Goal: Use online tool/utility: Utilize a website feature to perform a specific function

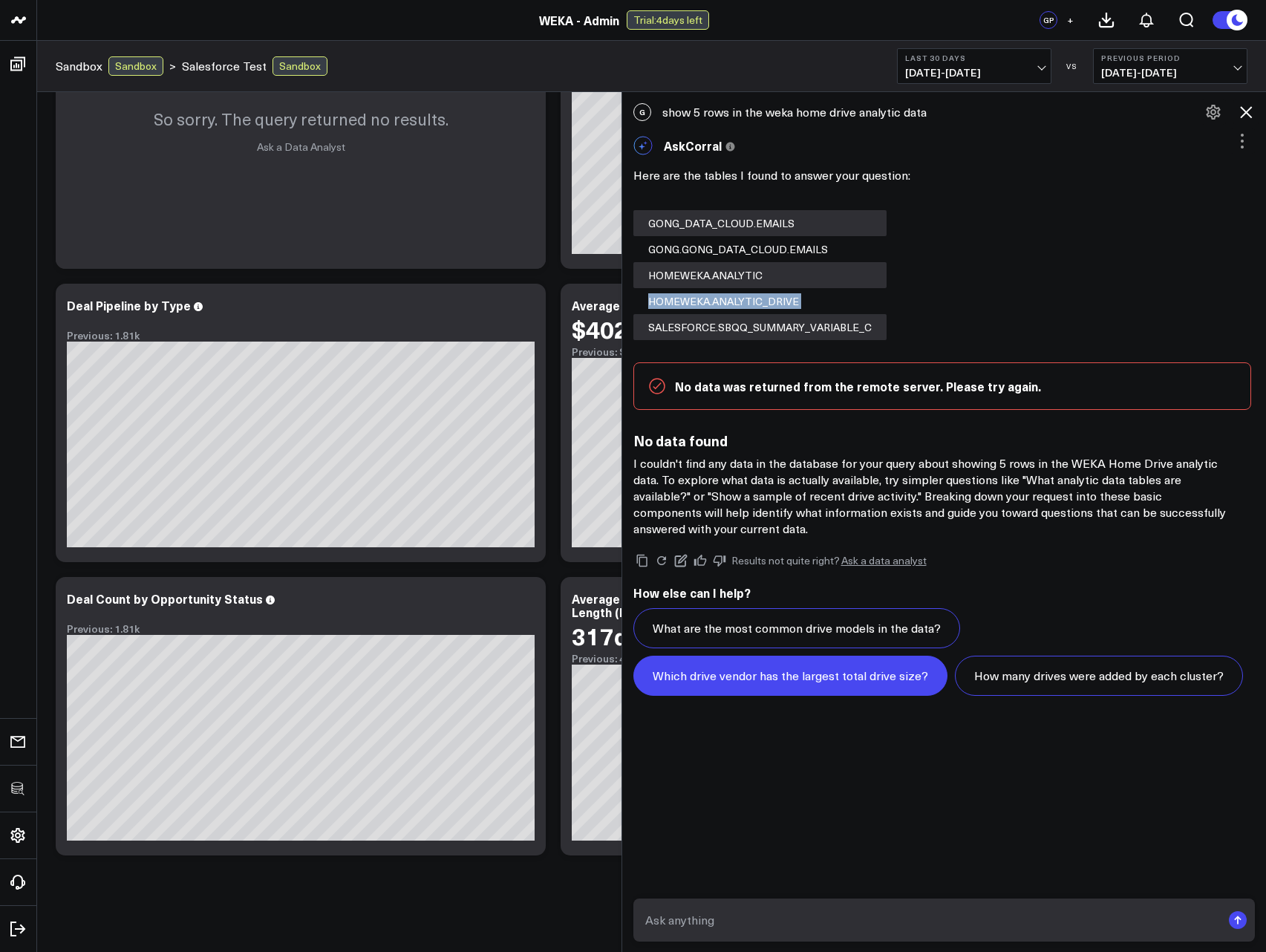
scroll to position [121, 0]
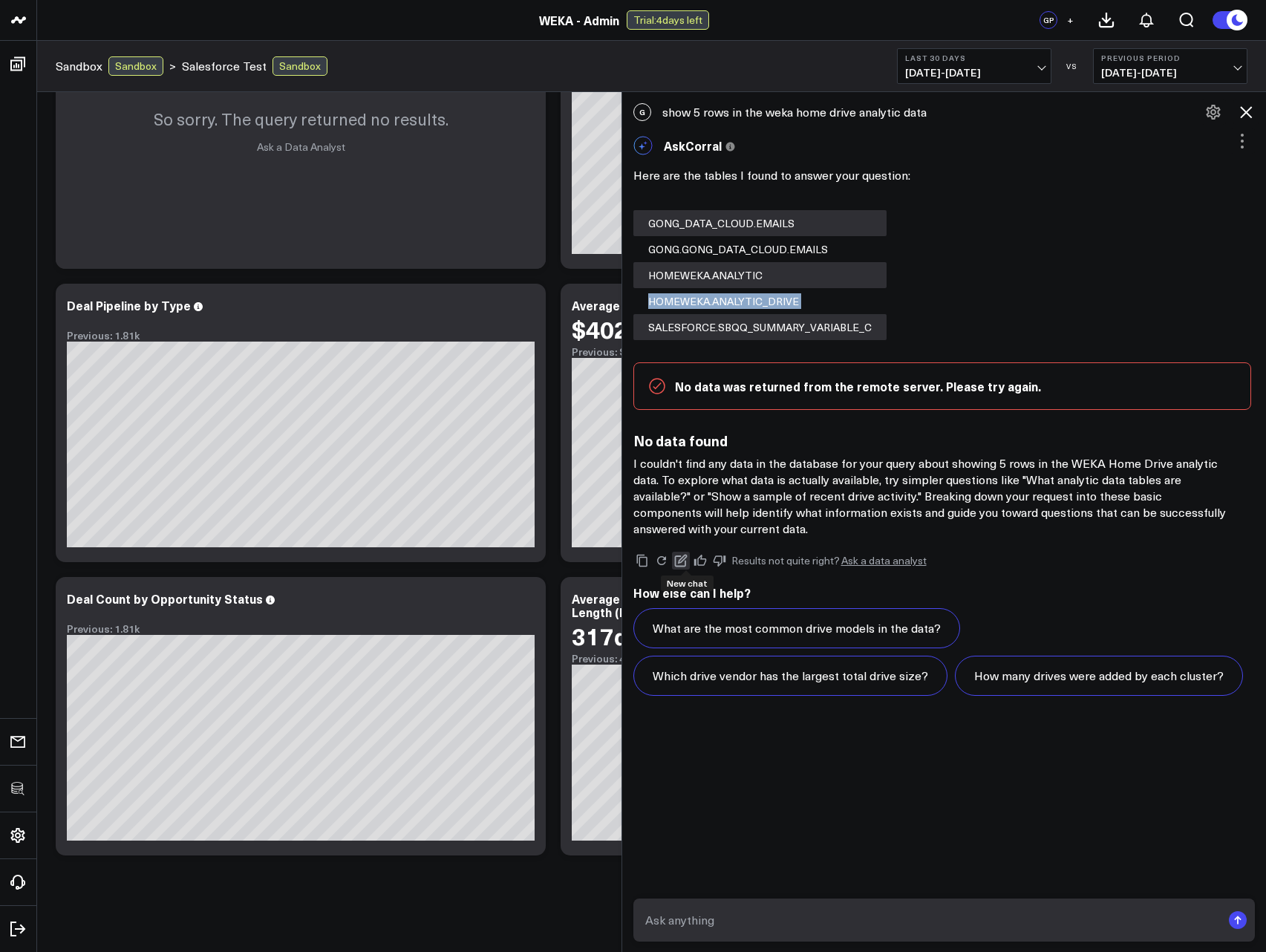
click at [688, 561] on icon at bounding box center [681, 561] width 14 height 14
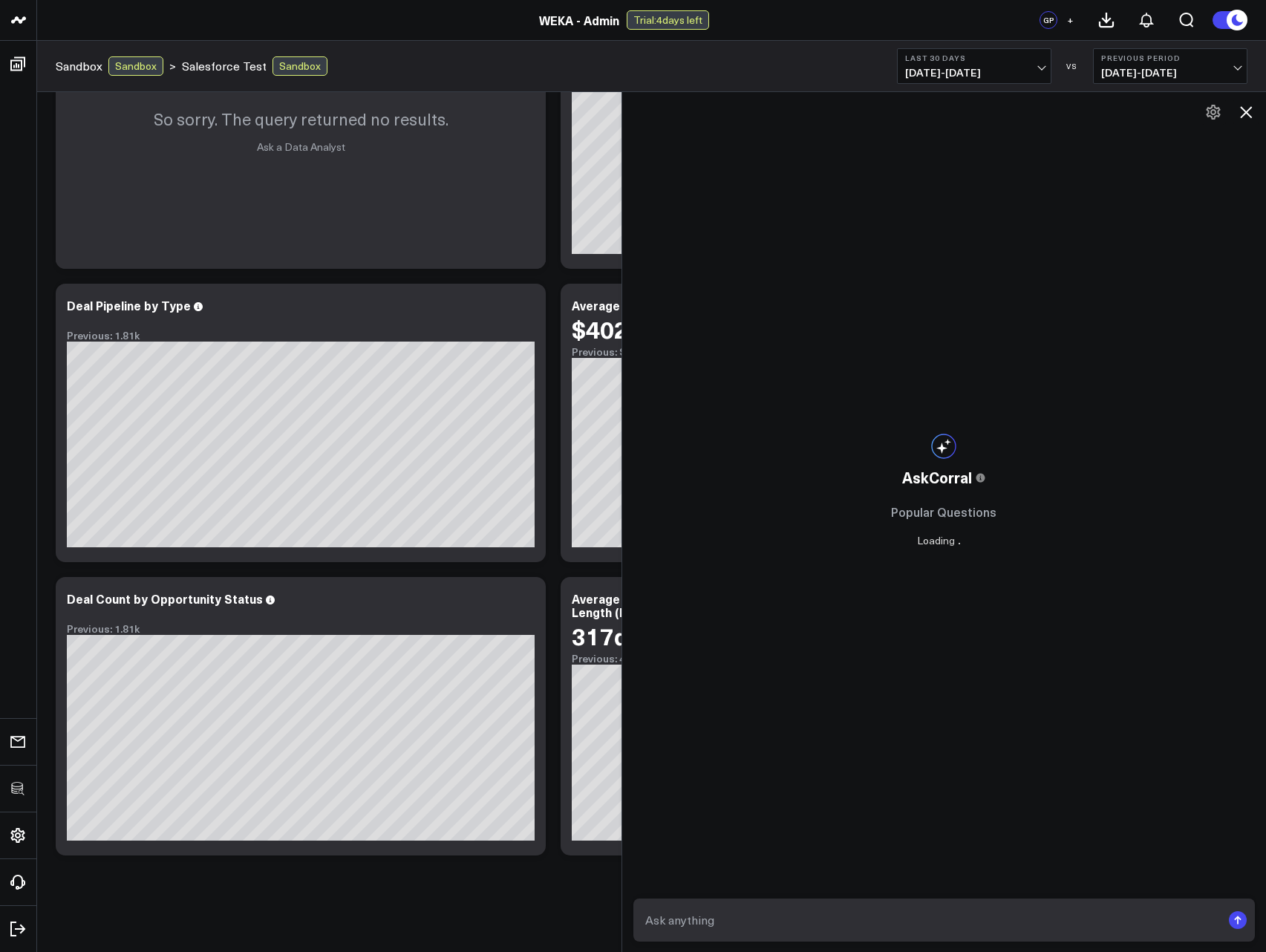
click at [753, 917] on textarea at bounding box center [931, 920] width 580 height 27
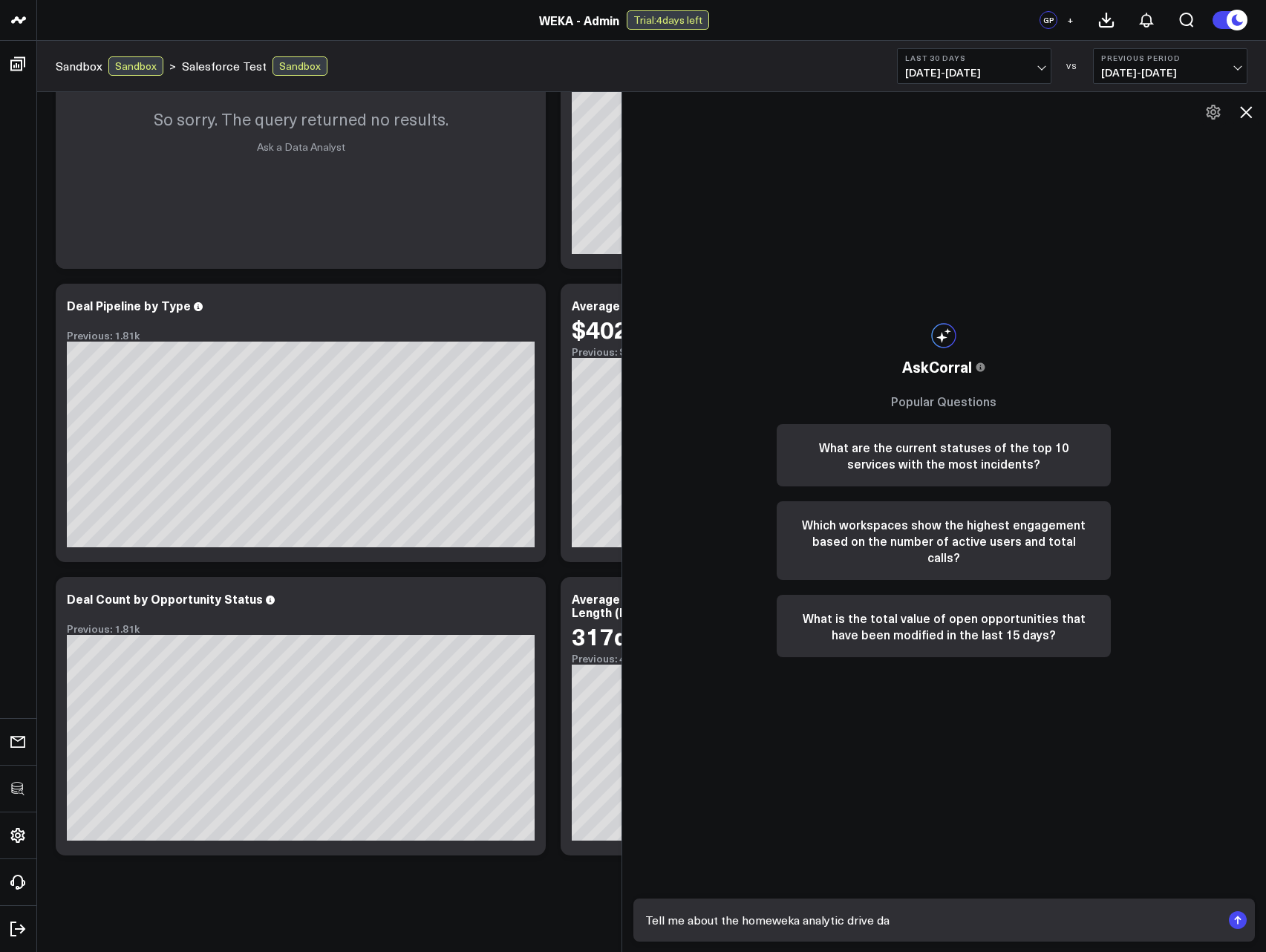
type textarea "Tell me about the homeweka analytic drive dat"
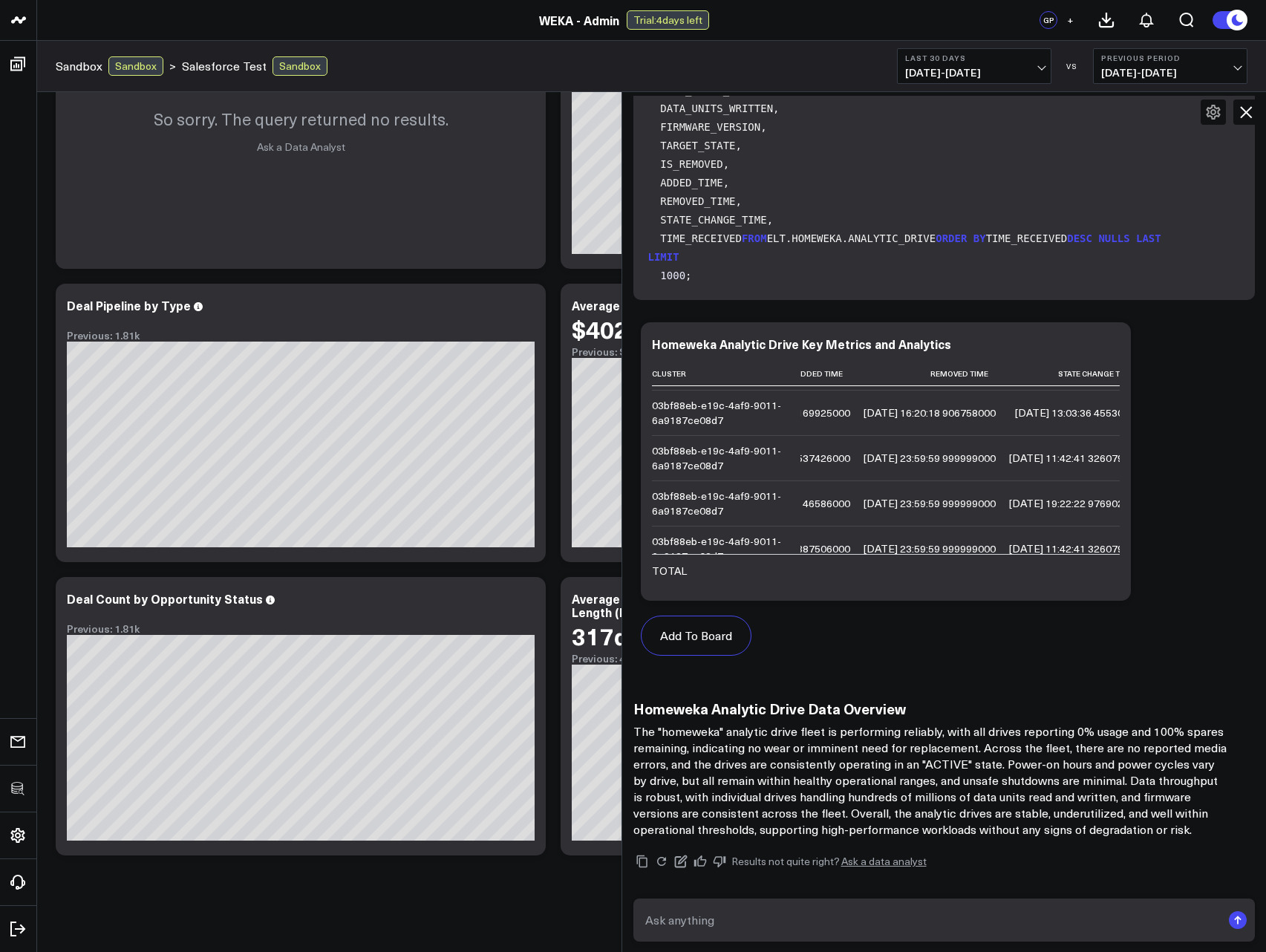
scroll to position [420, 0]
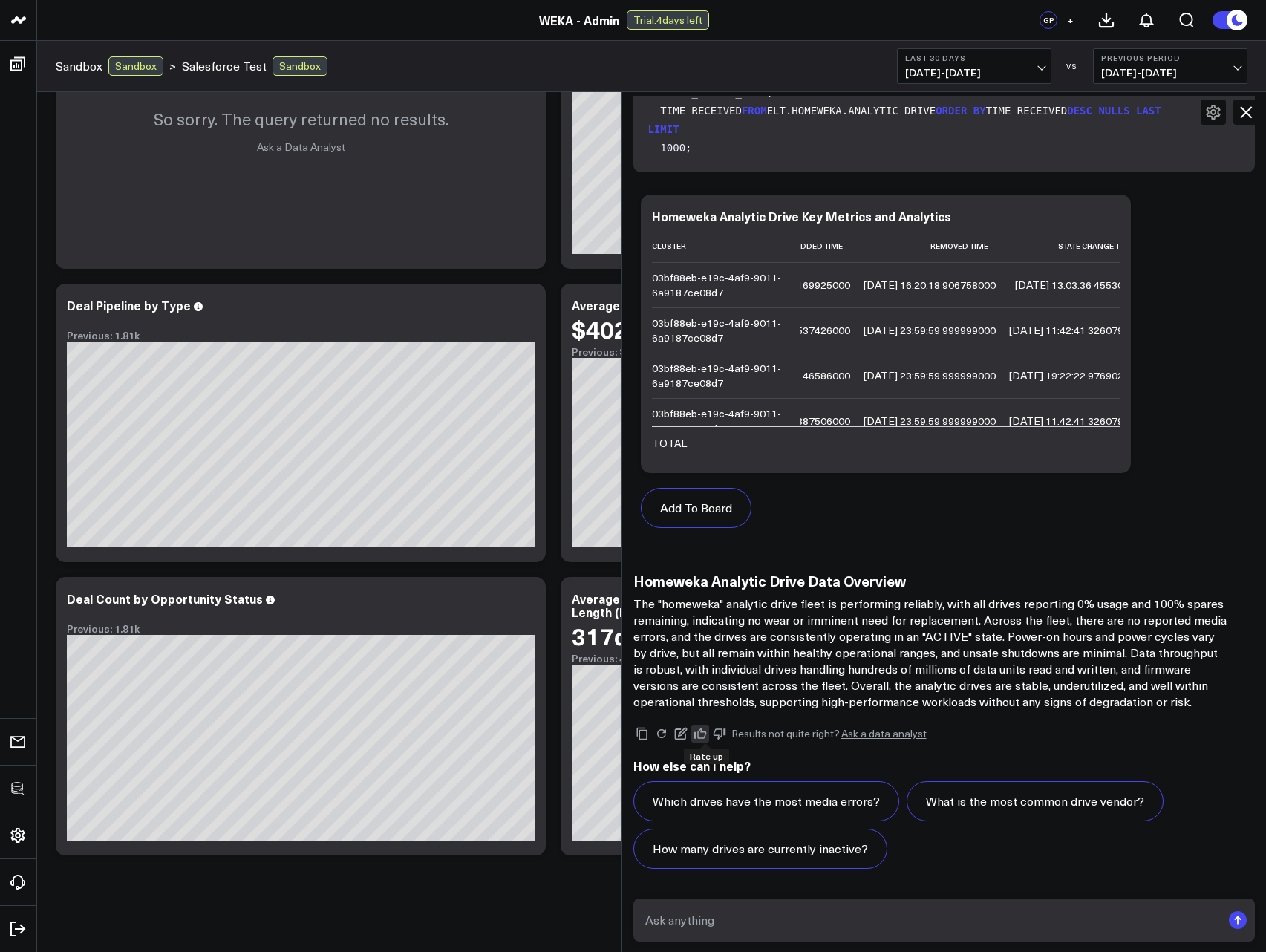
click at [705, 736] on icon at bounding box center [700, 734] width 14 height 14
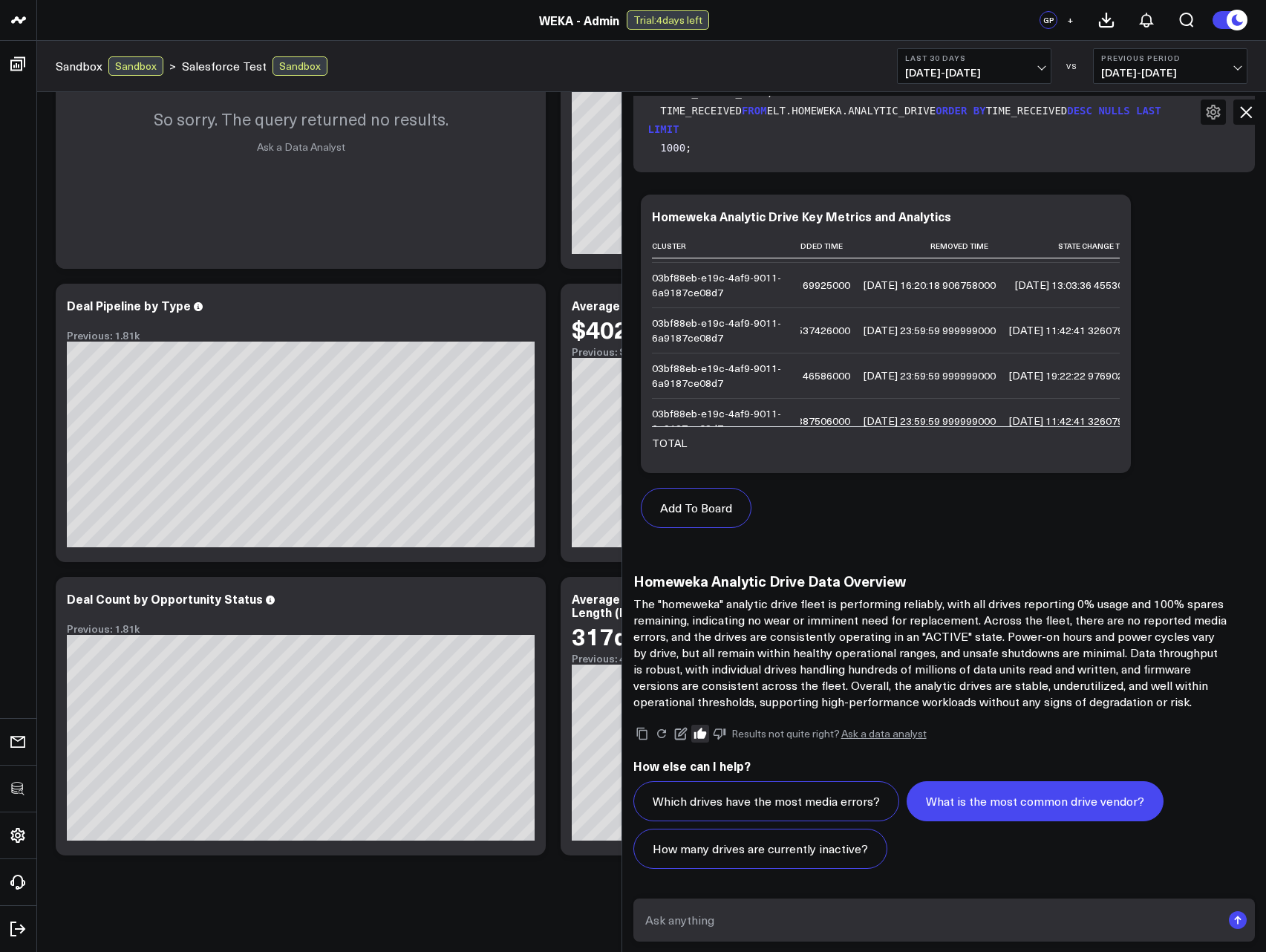
click at [1000, 812] on button "What is the most common drive vendor?" at bounding box center [1036, 801] width 257 height 41
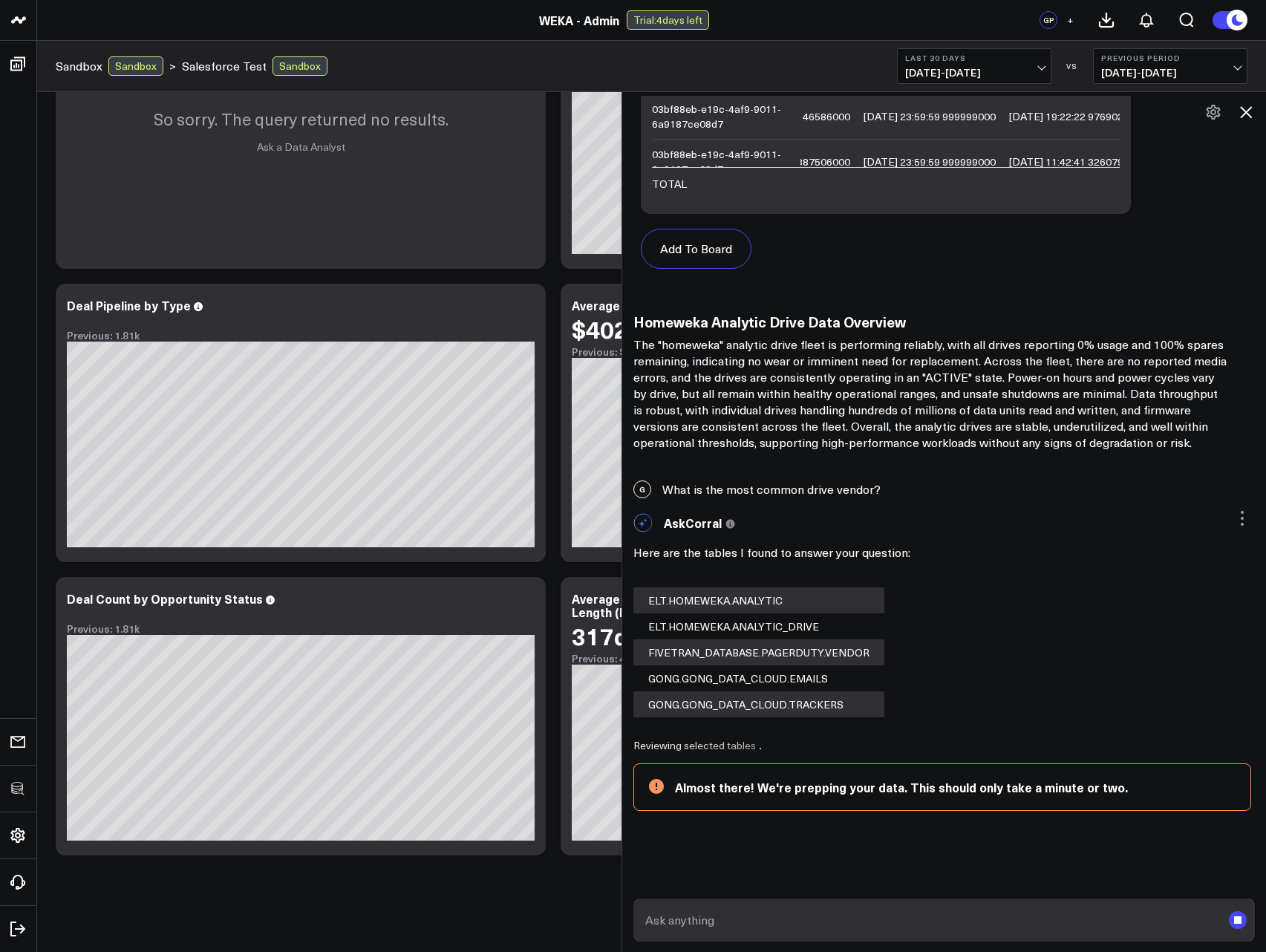
scroll to position [686, 0]
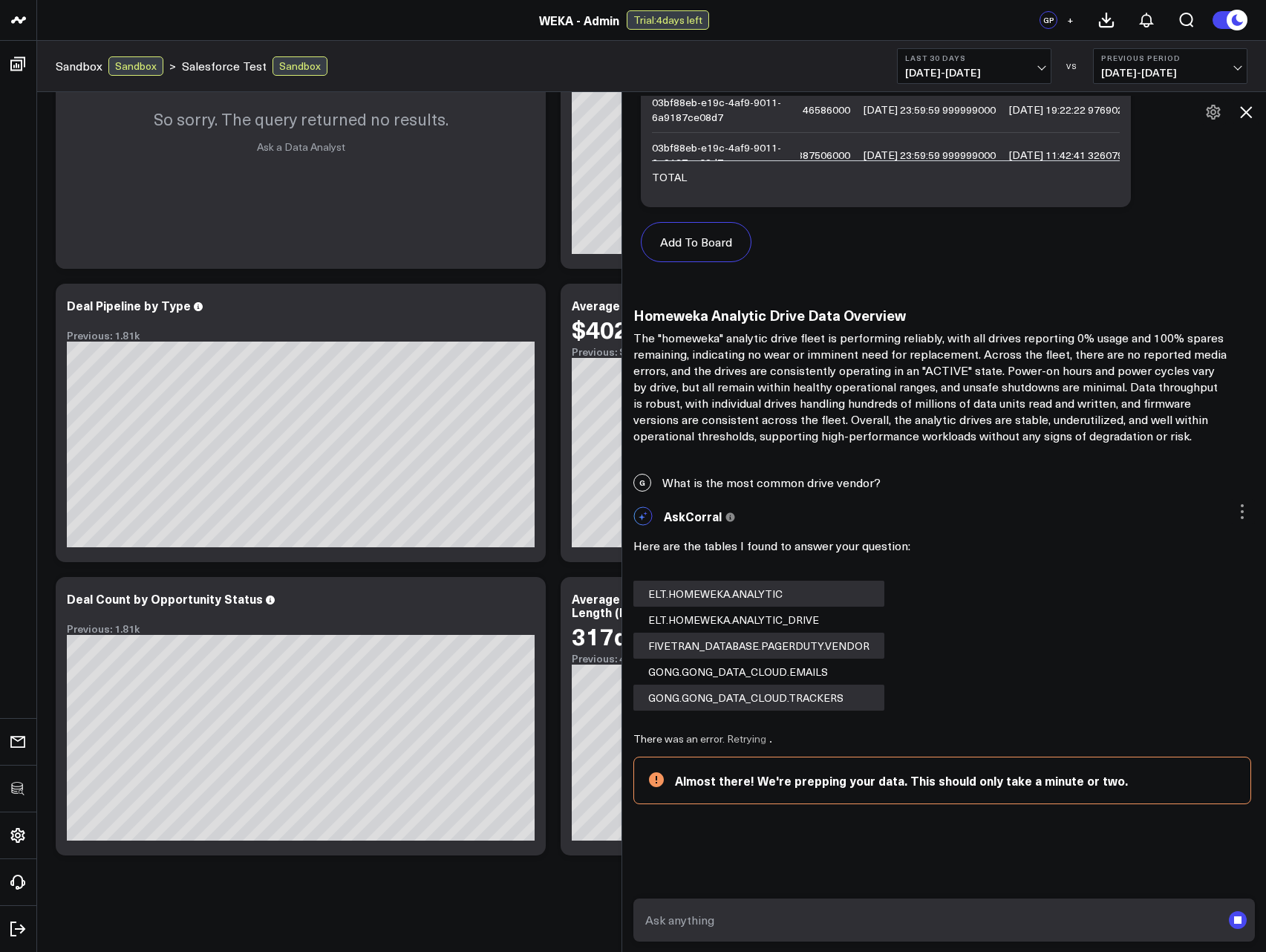
click at [845, 400] on p "The "homeweka" analytic drive fleet is performing reliably, with all drives rep…" at bounding box center [931, 386] width 594 height 115
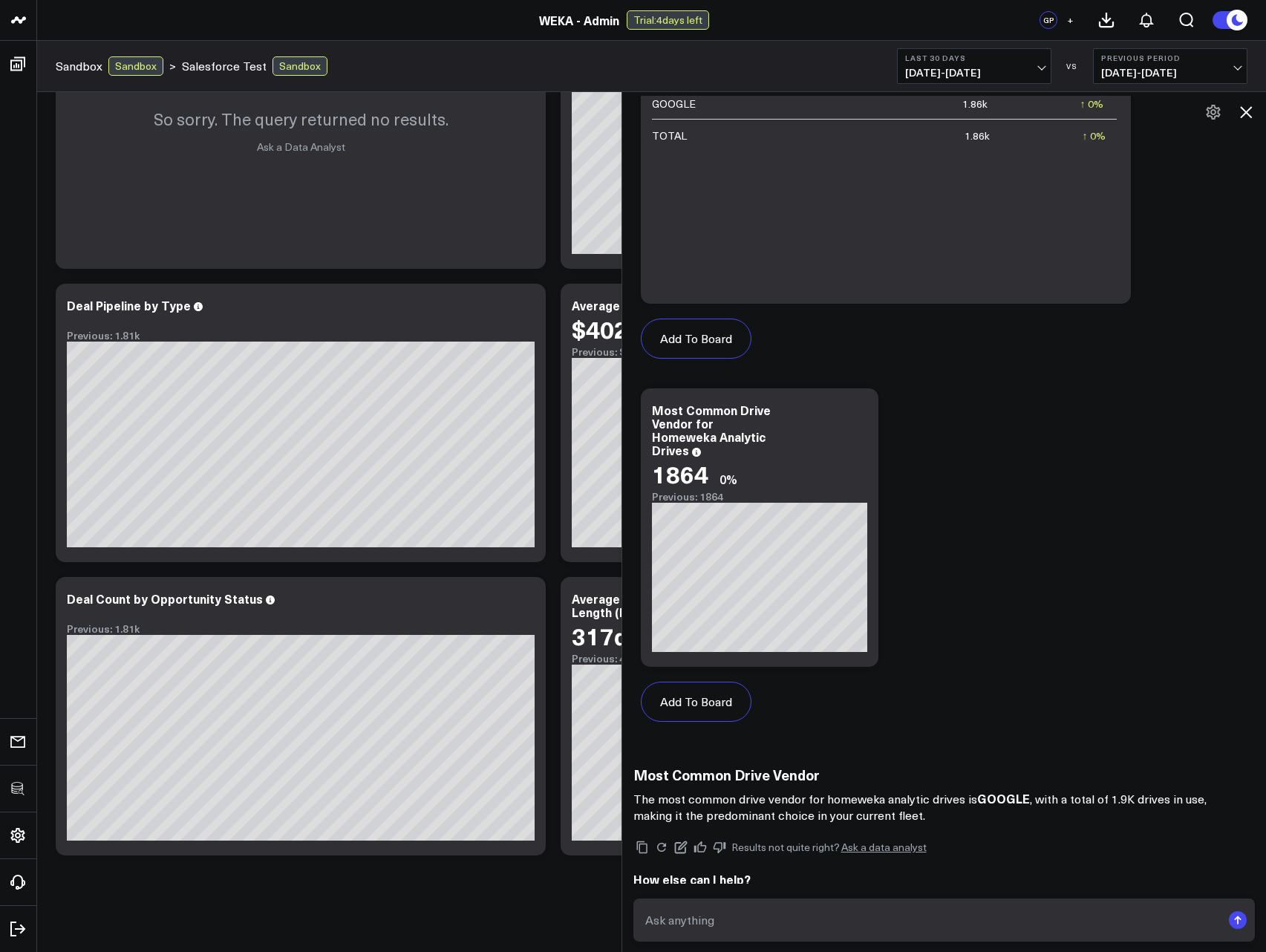
scroll to position [1760, 0]
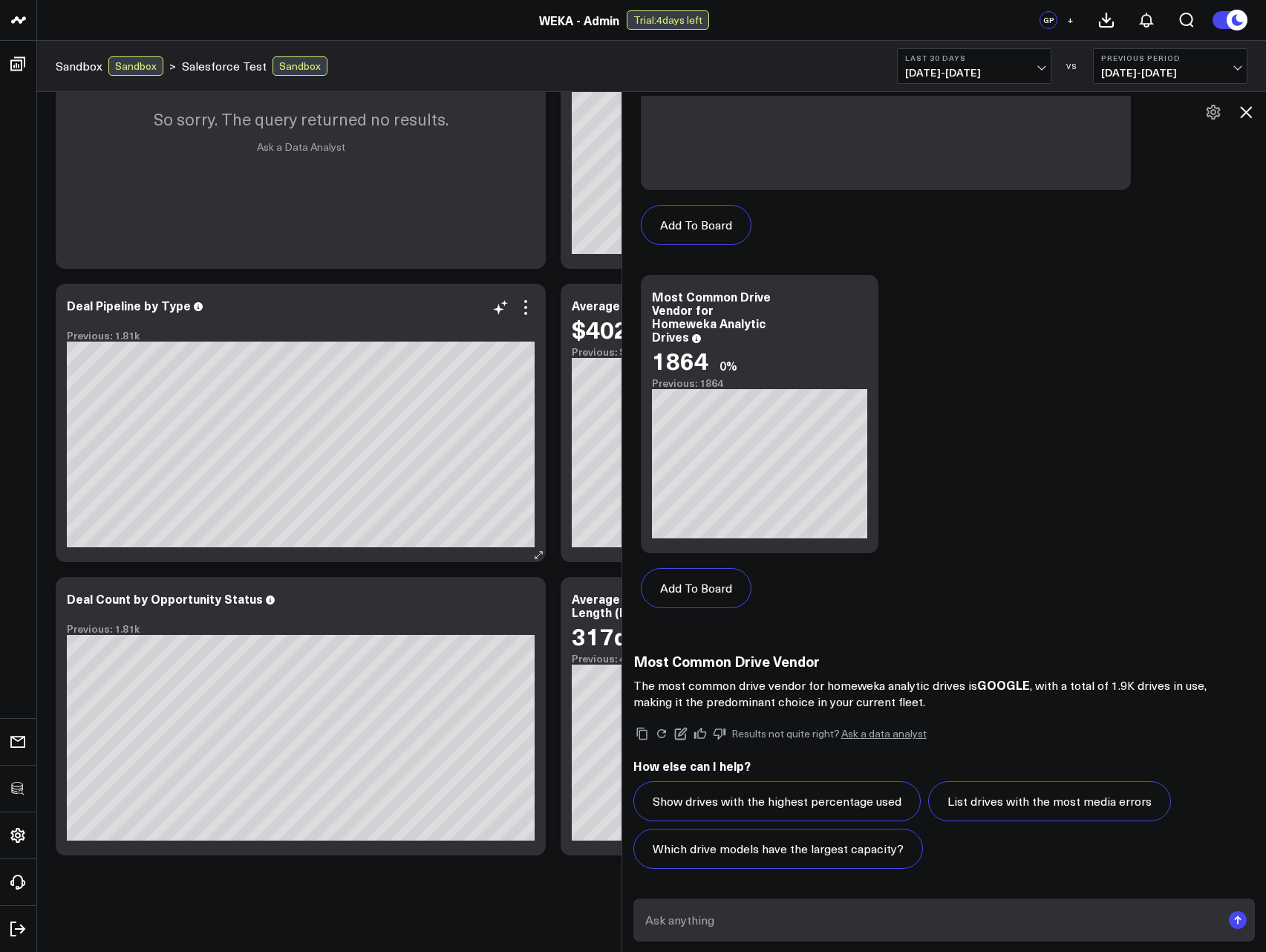
click at [399, 313] on div "Deal Pipeline by Type Previous: 1.81k" at bounding box center [301, 320] width 468 height 43
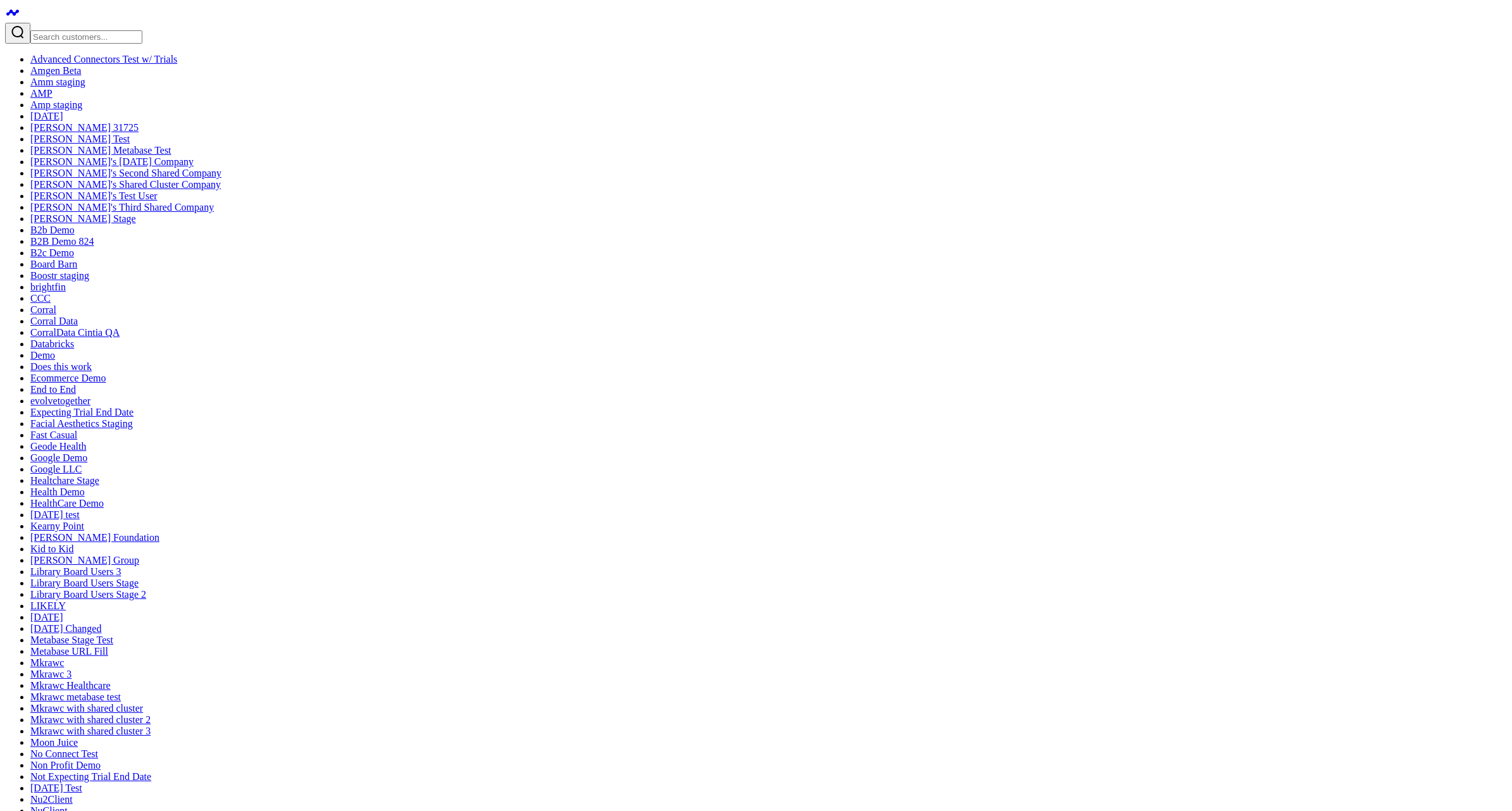
scroll to position [380, 0]
click at [93, 236] on link "B2B Demo 824" at bounding box center [62, 241] width 63 height 11
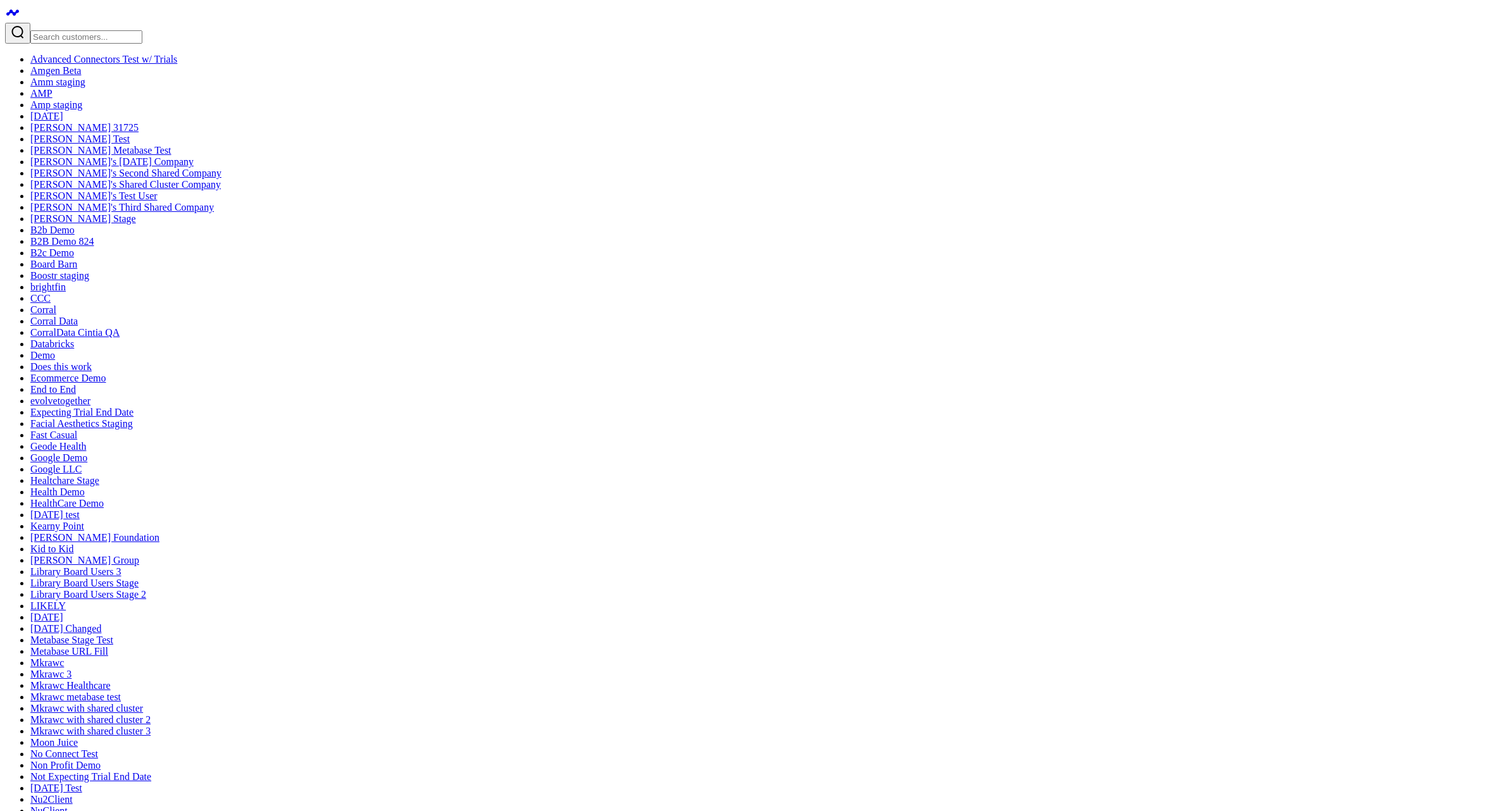
click at [99, 30] on input "Search customers input" at bounding box center [86, 37] width 112 height 13
type input "ca"
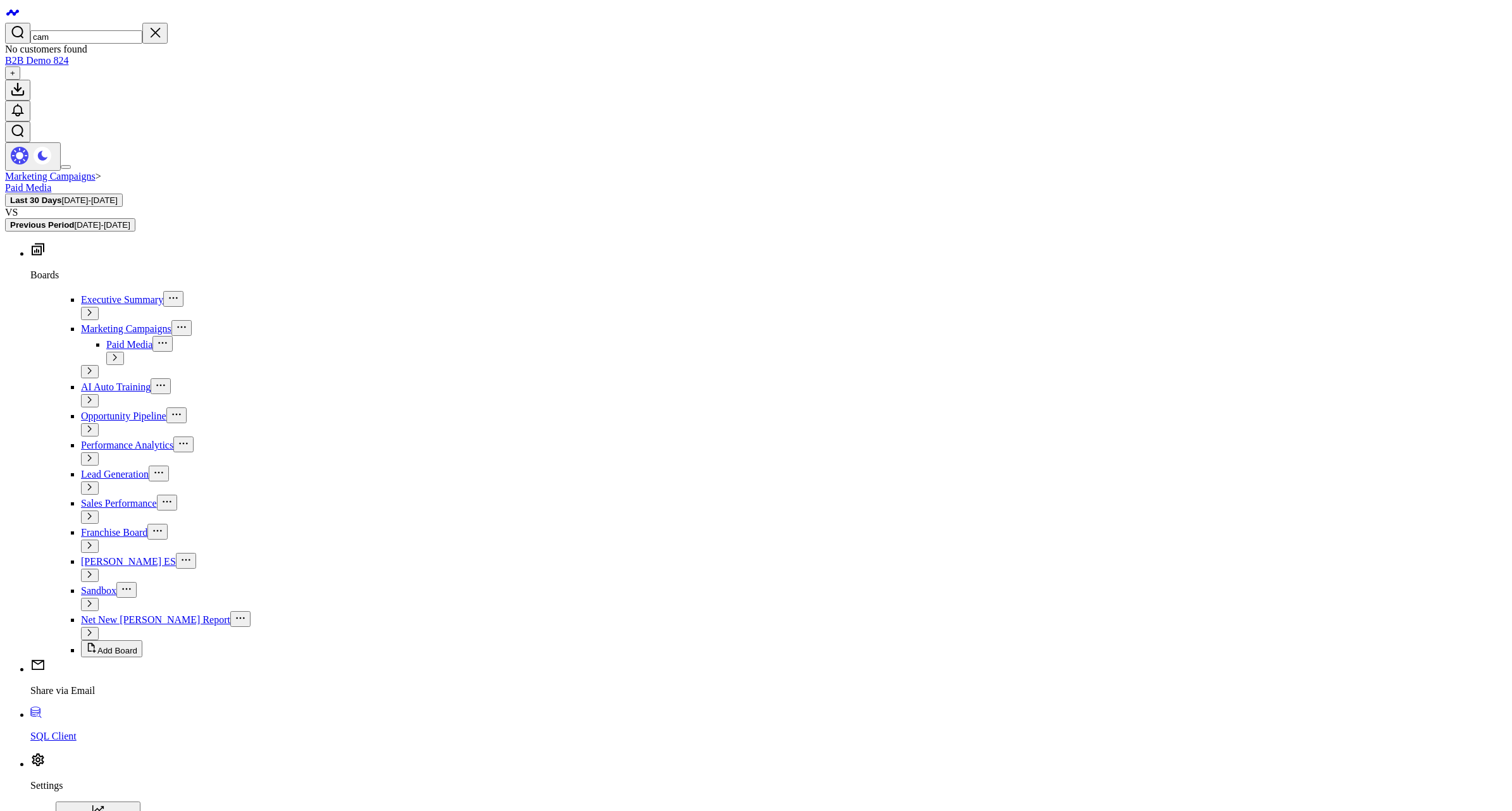
click at [99, 30] on input "cam" at bounding box center [86, 37] width 112 height 13
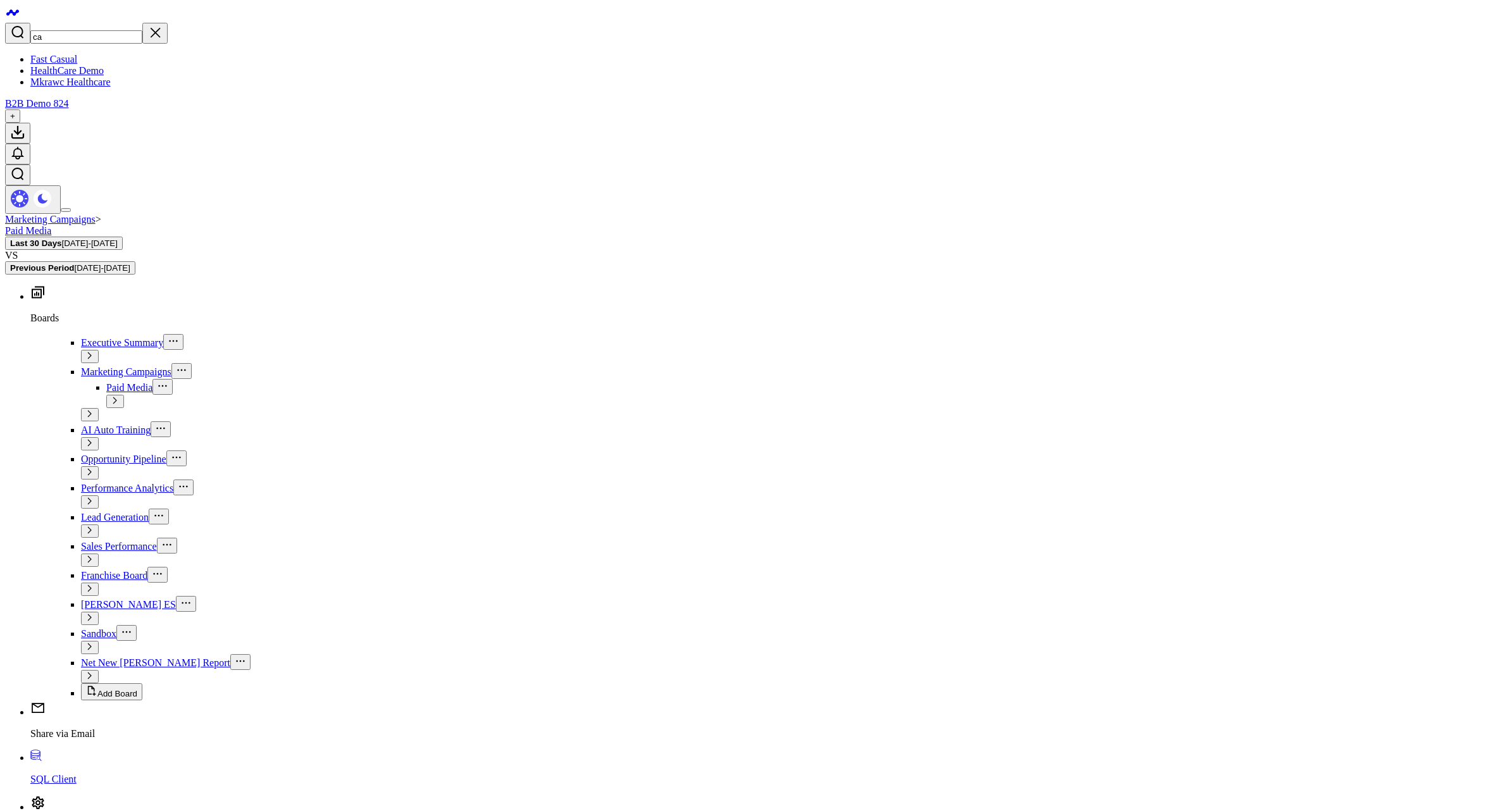
click at [98, 30] on input "ca" at bounding box center [86, 37] width 112 height 13
type input "c"
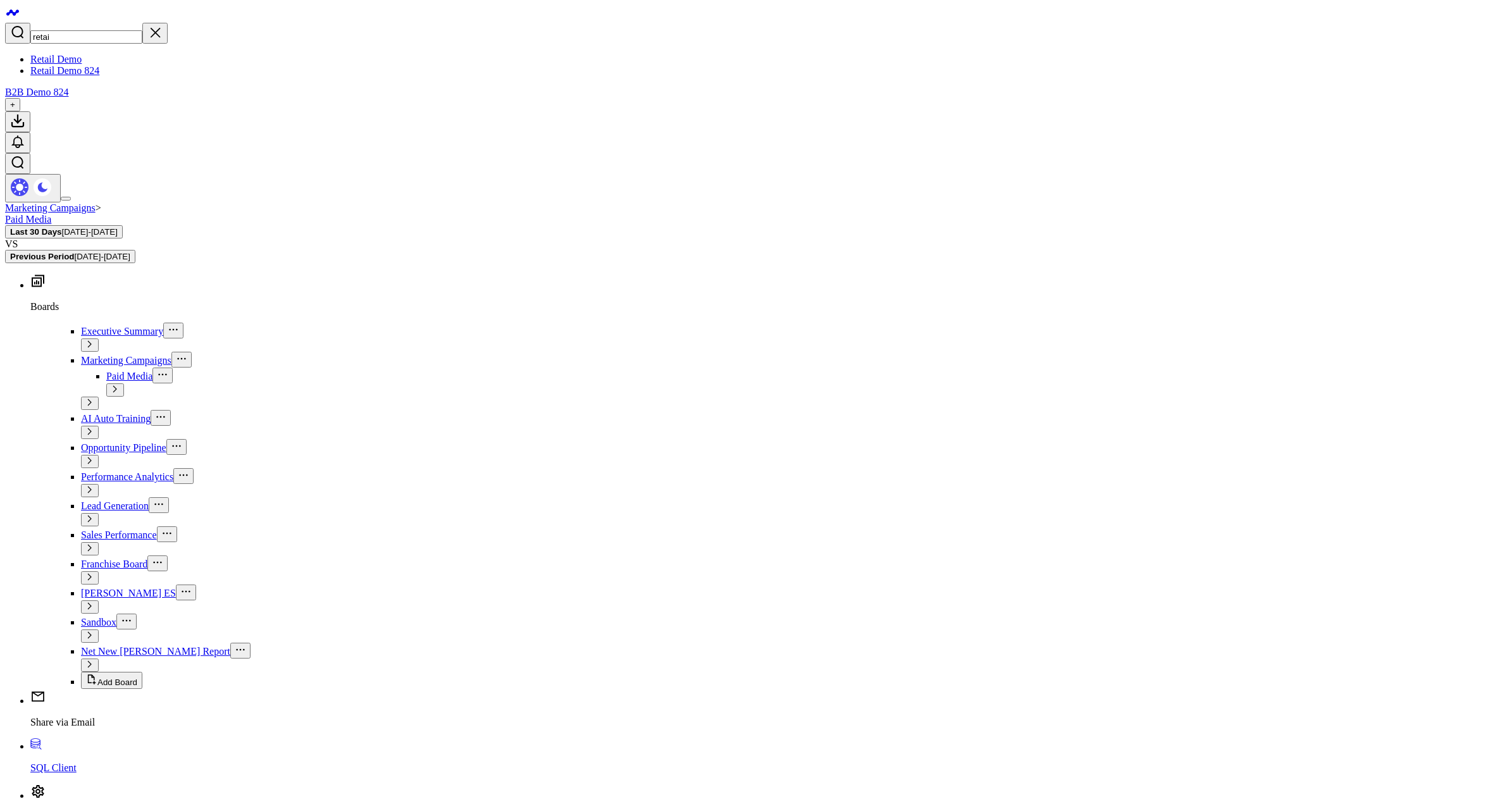
type input "retai"
click at [63, 76] on link "Retail Demo 824" at bounding box center [65, 71] width 69 height 11
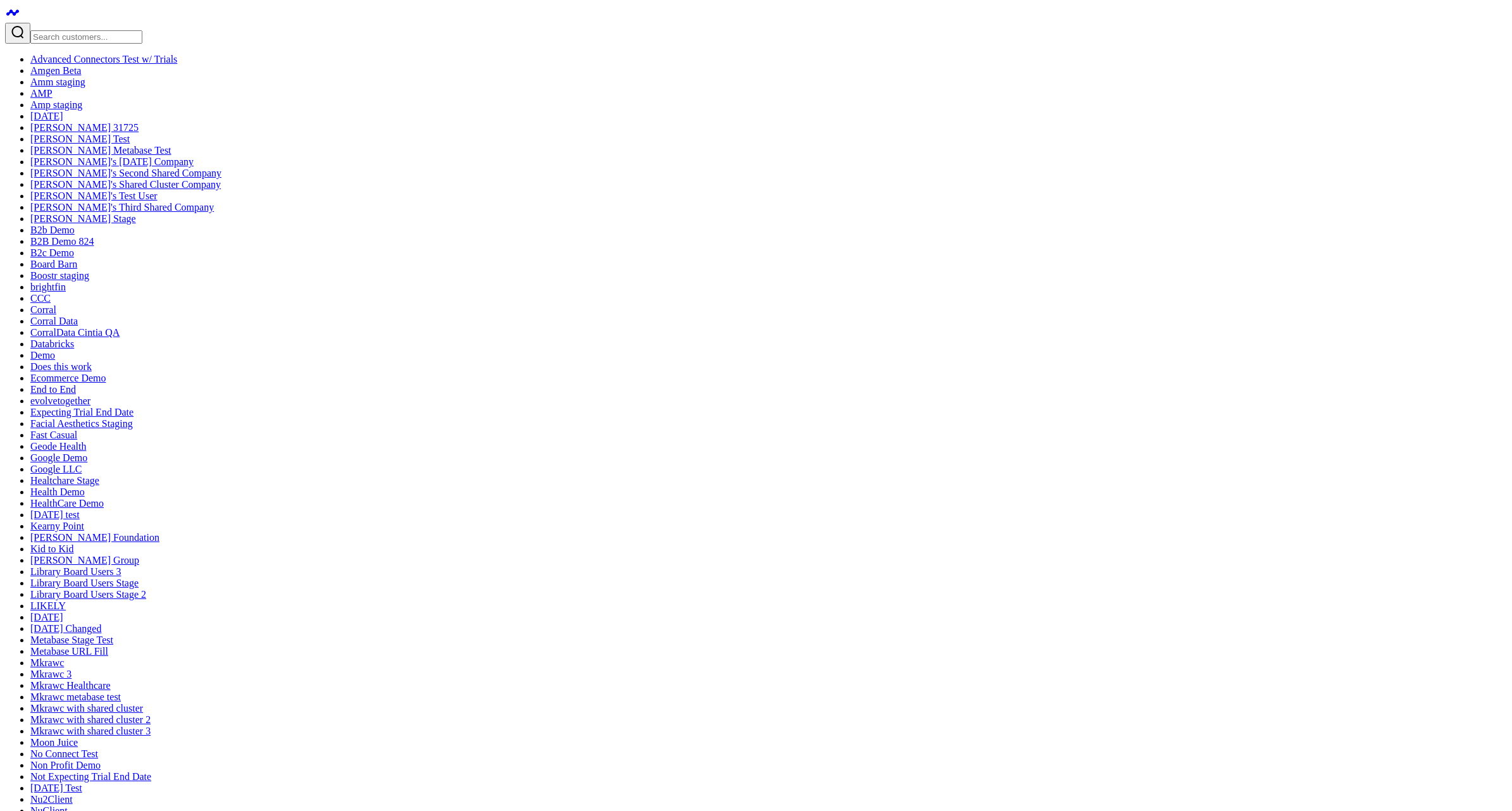
drag, startPoint x: 196, startPoint y: 286, endPoint x: 46, endPoint y: 288, distance: 150.0
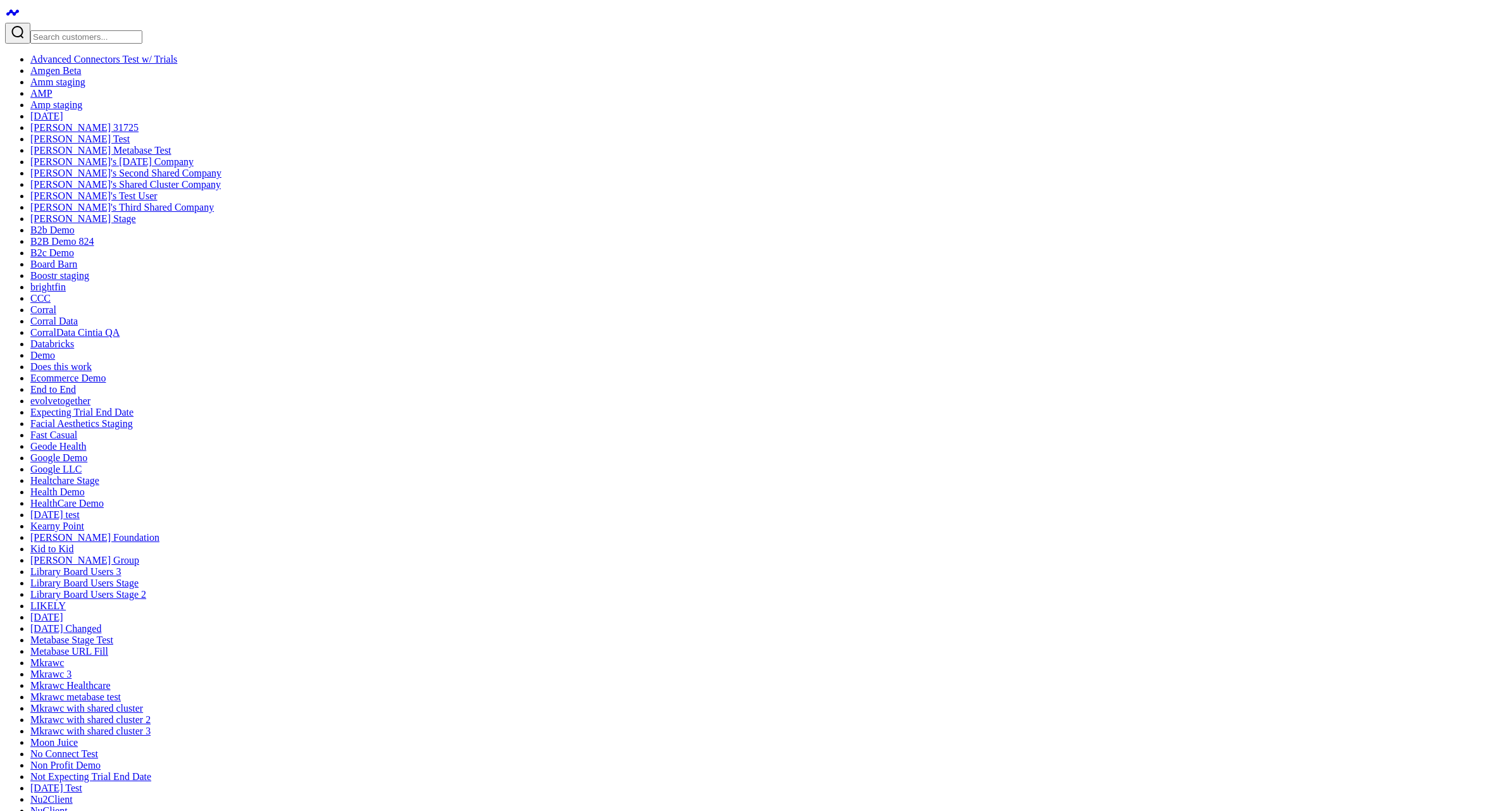
drag, startPoint x: 184, startPoint y: 286, endPoint x: 51, endPoint y: 285, distance: 133.0
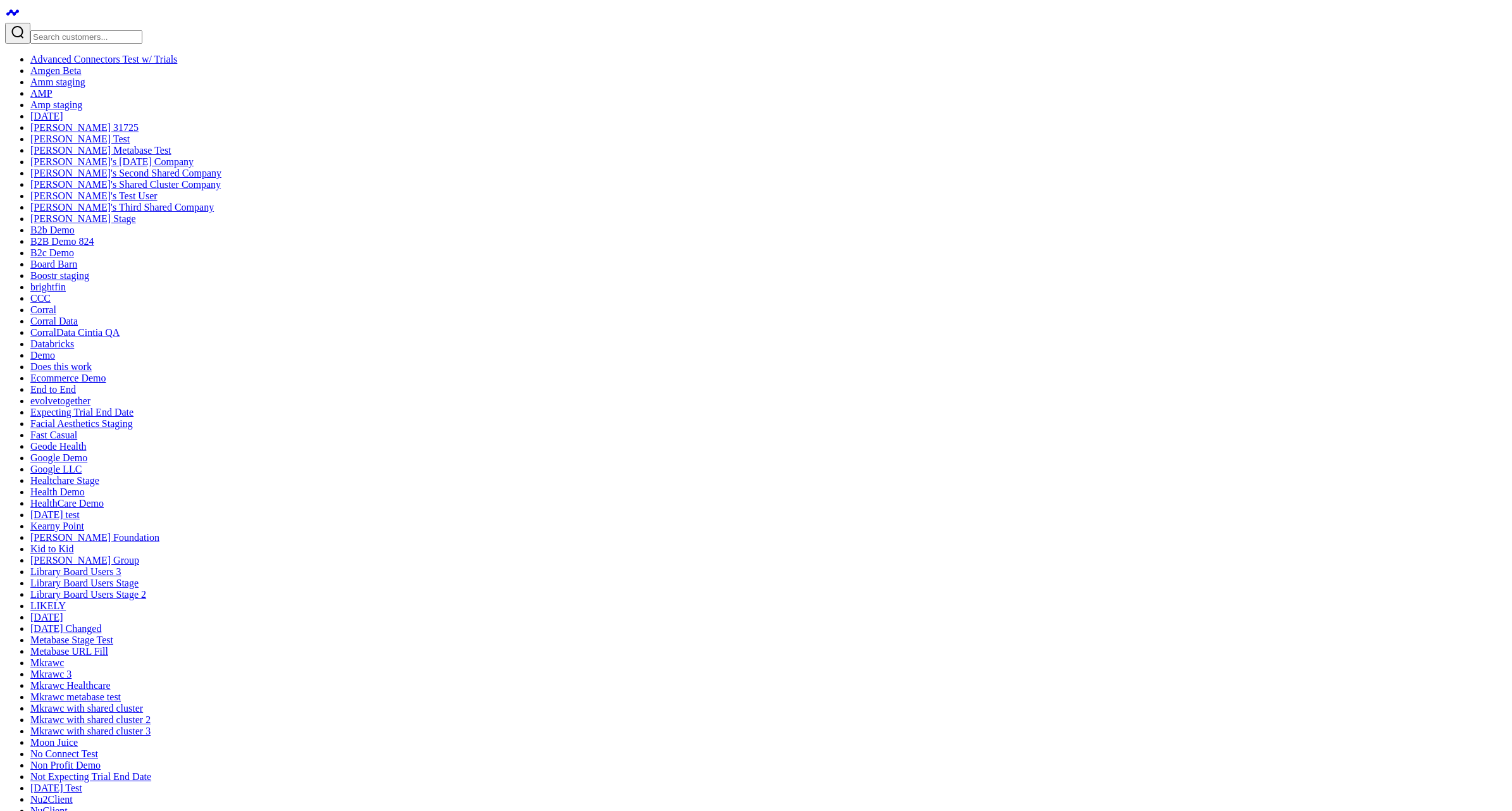
copy td "retail_demo.shopify_product_reviews"
paste div
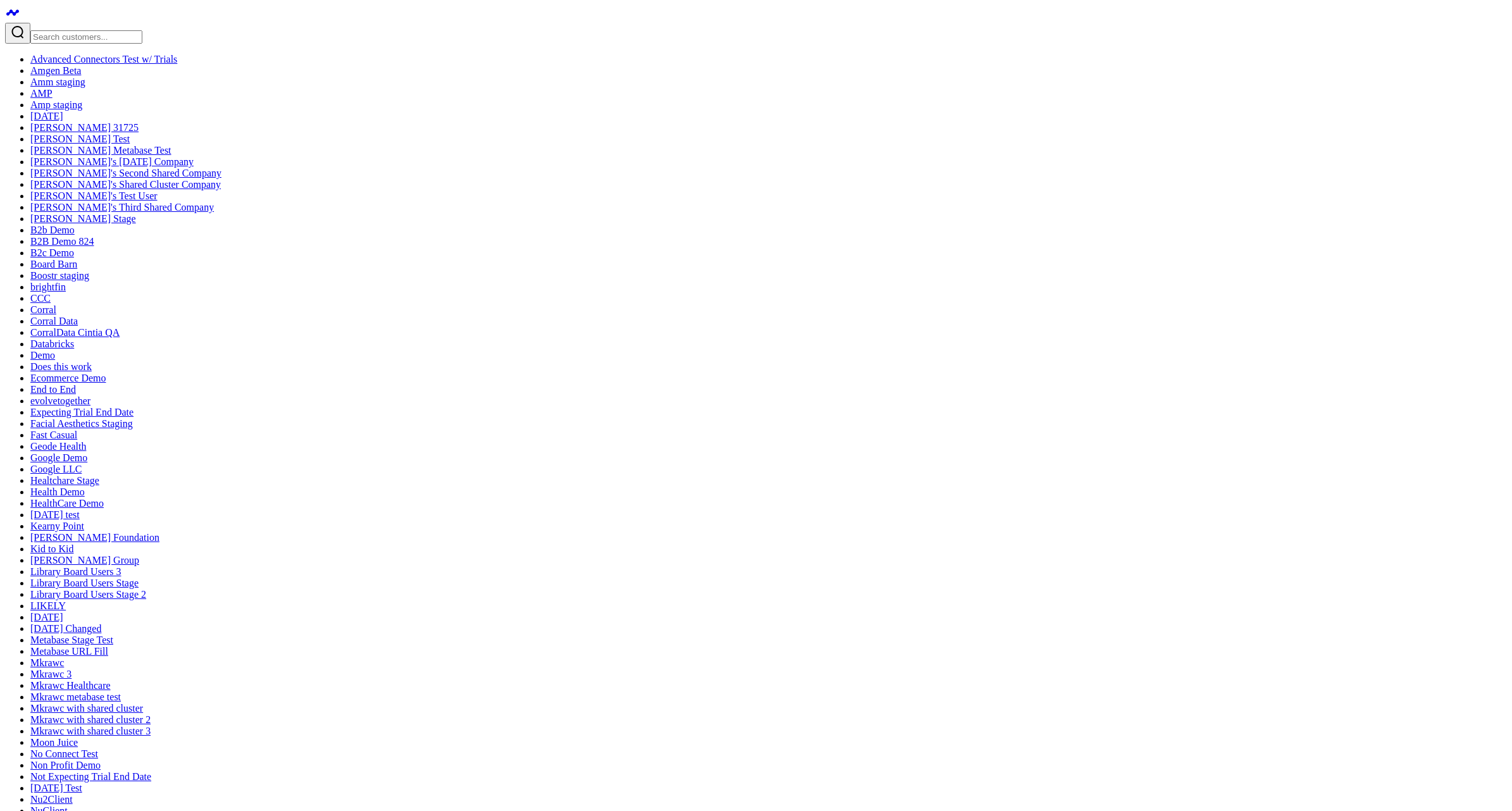
copy div "SELECT * FROM retail_demo.shopify_product_reviews"
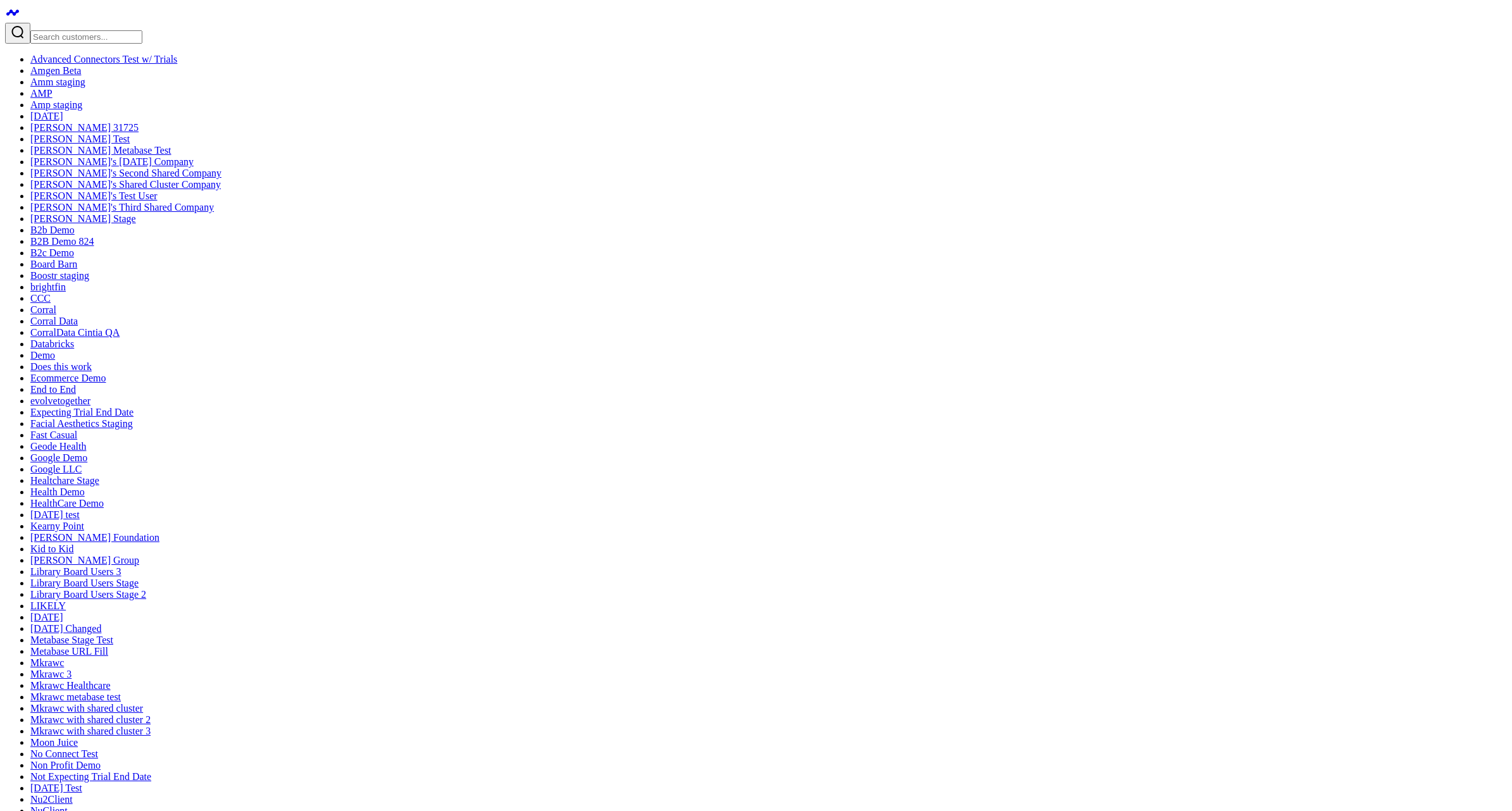
drag, startPoint x: 134, startPoint y: 254, endPoint x: 303, endPoint y: 365, distance: 202.2
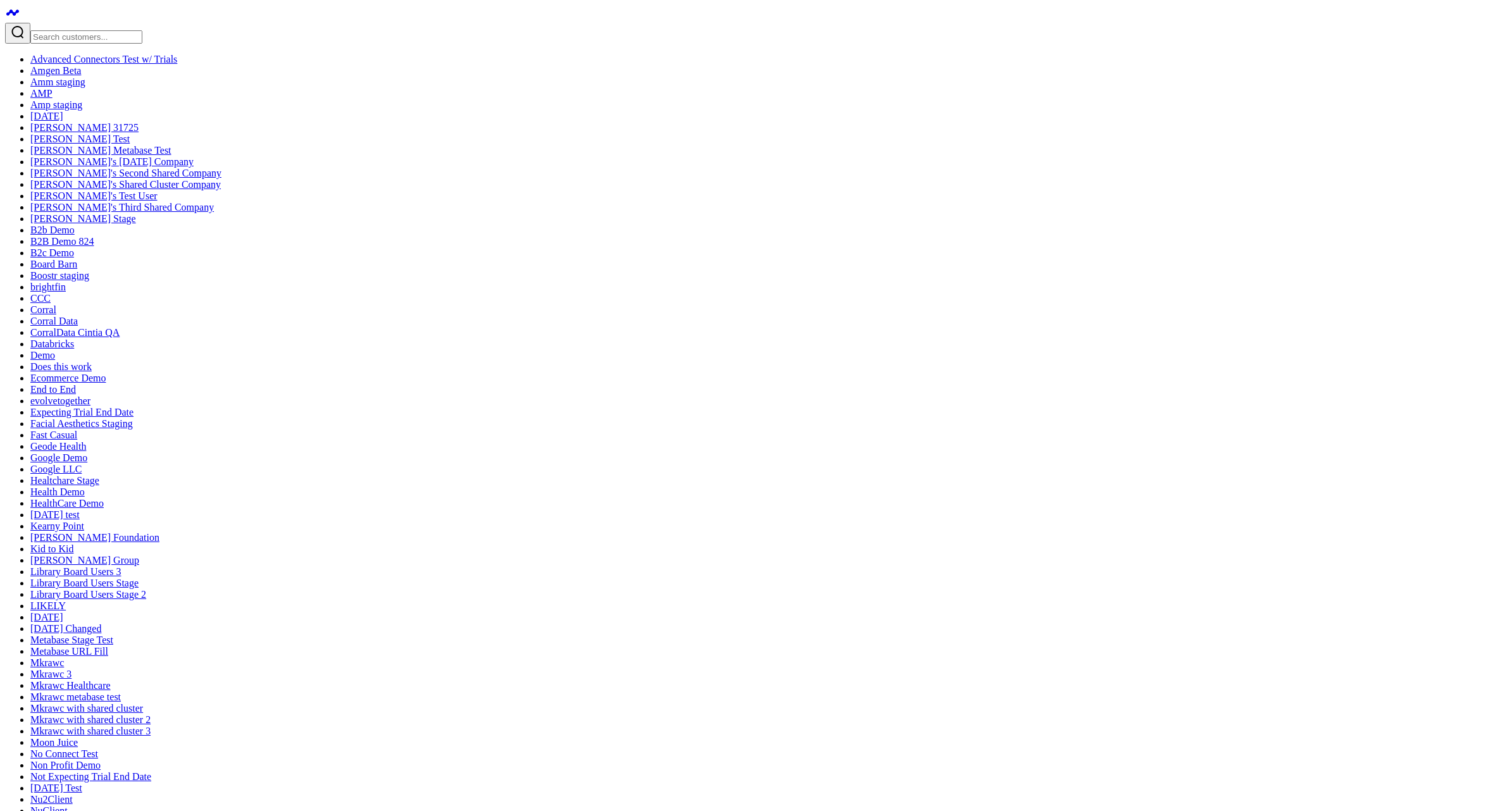
drag, startPoint x: 148, startPoint y: 112, endPoint x: 118, endPoint y: 111, distance: 30.0
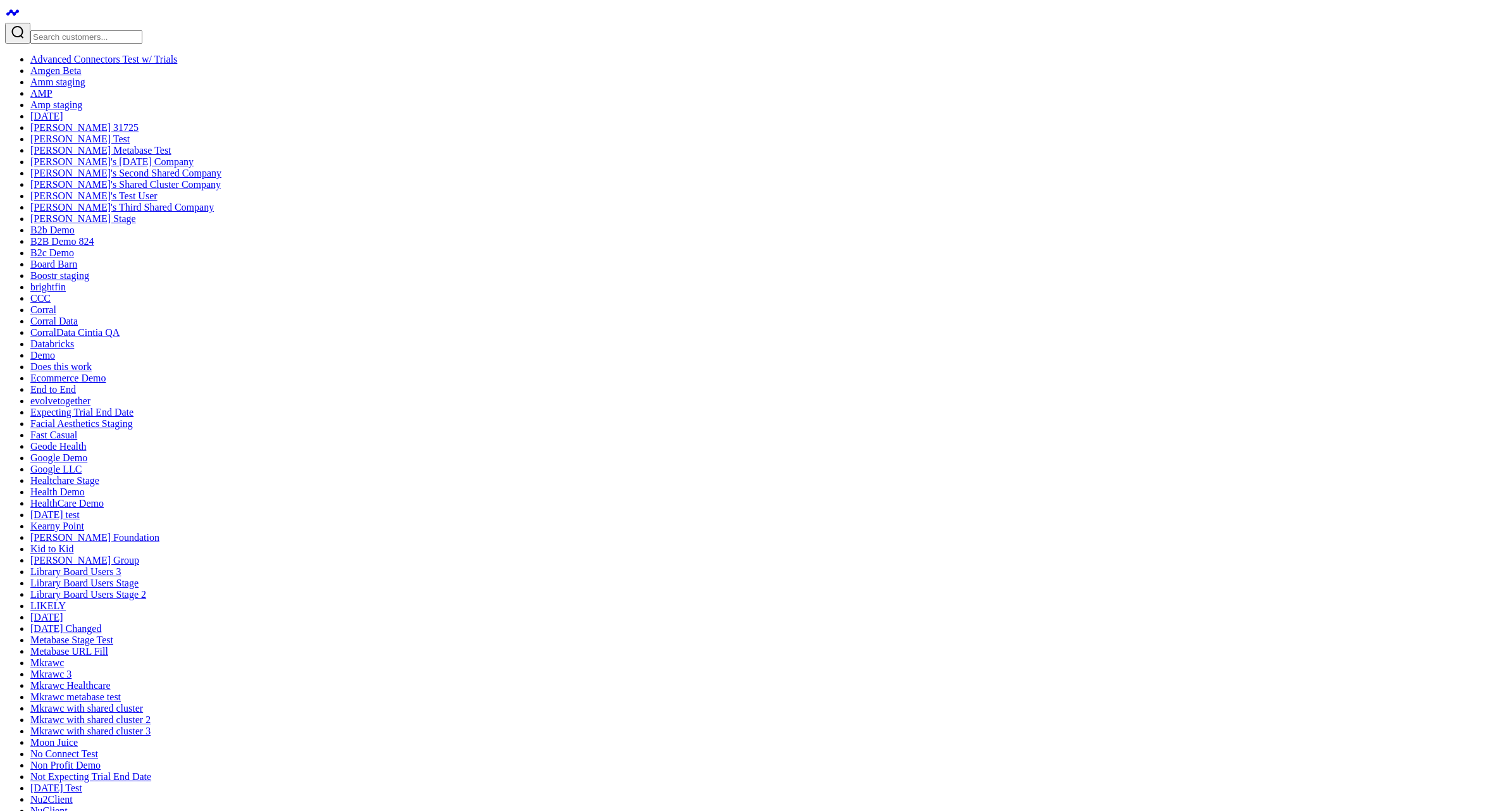
copy div "SELECT p.name,review_id,review_text FROM retail_demo.shopify_product_reviews r …"
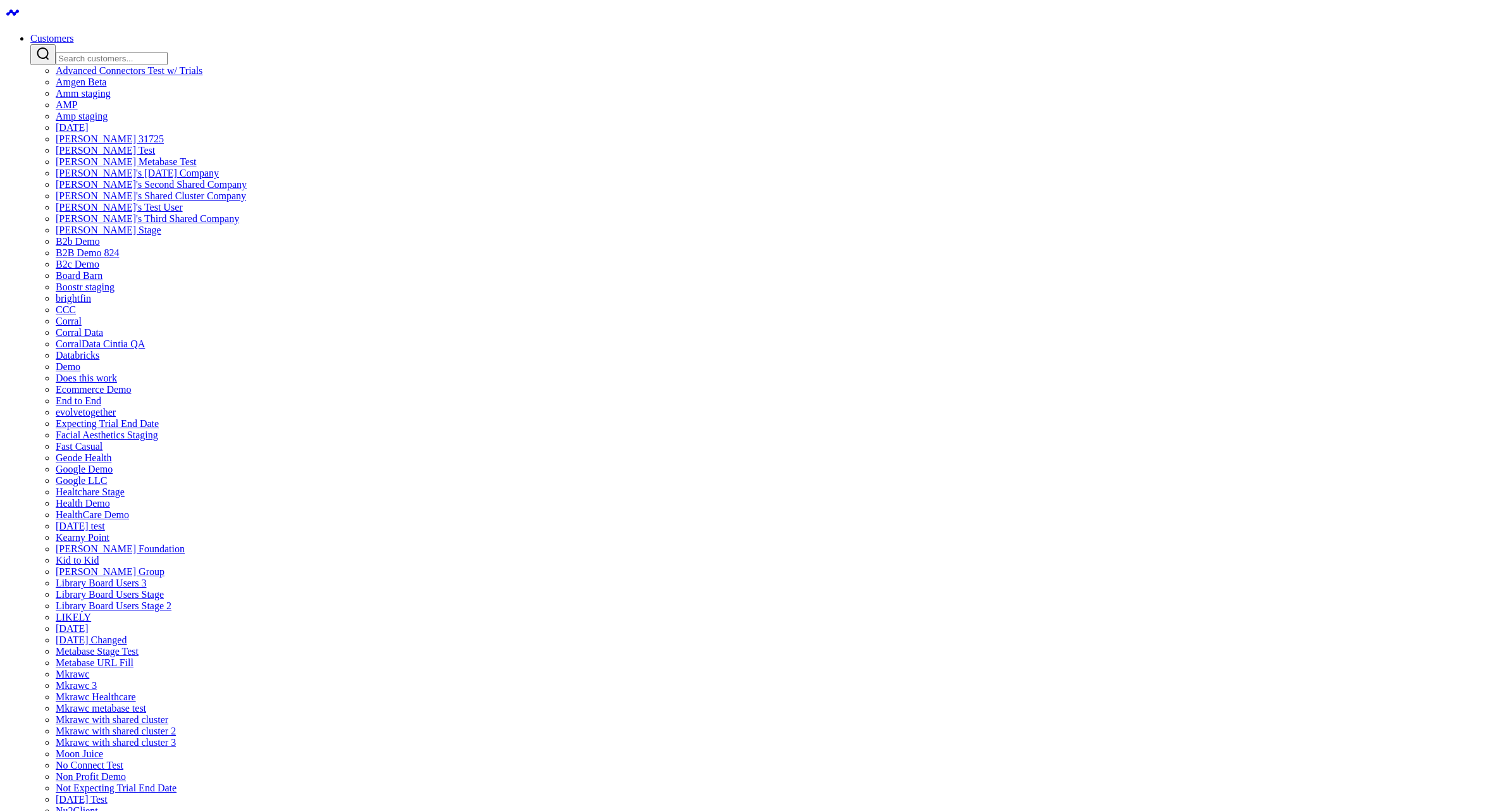
click at [168, 52] on input "Search customers input" at bounding box center [112, 59] width 112 height 13
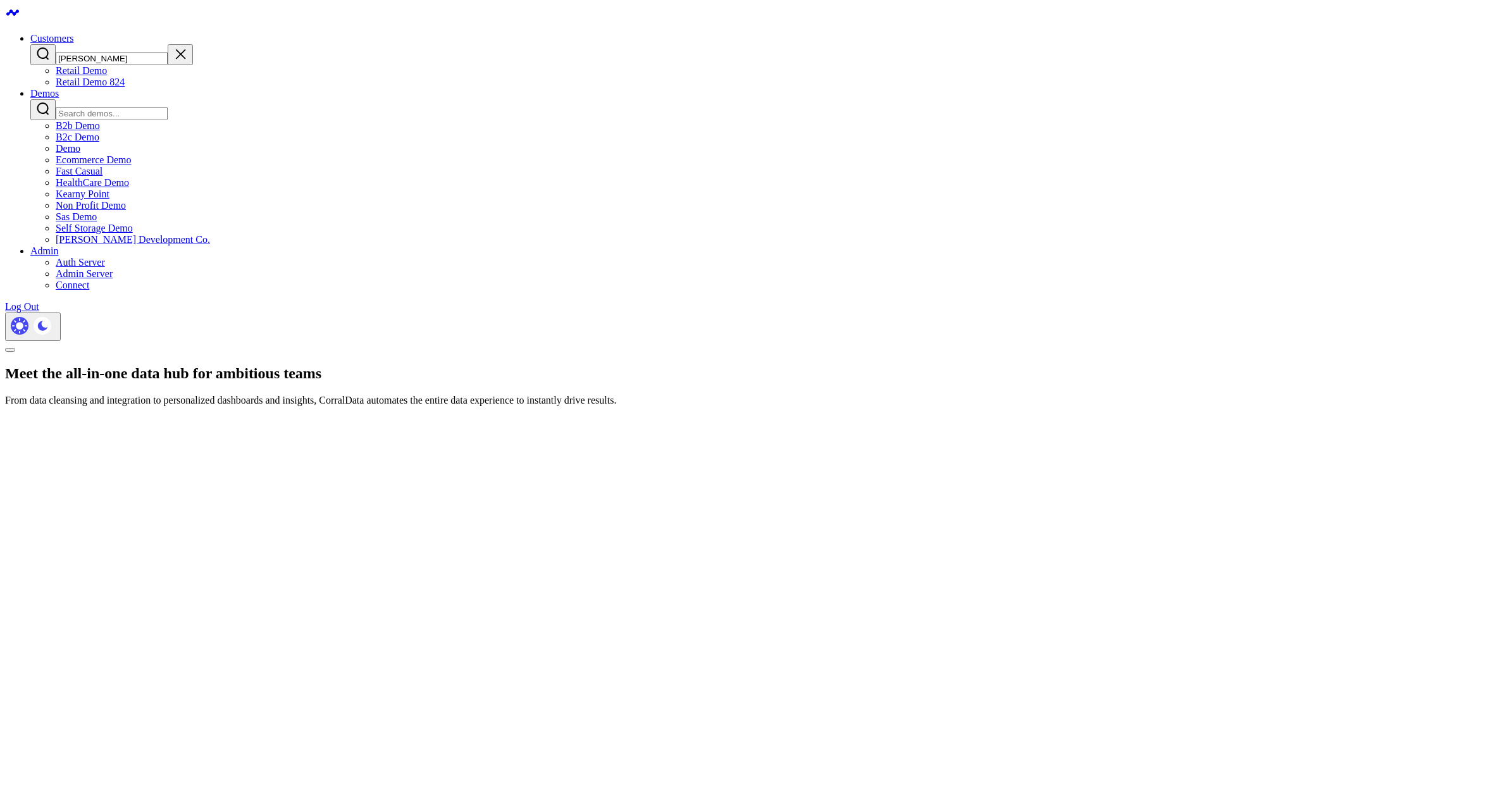
type input "[PERSON_NAME]"
click at [125, 87] on link "Retail Demo 824" at bounding box center [90, 82] width 69 height 11
